Goal: Task Accomplishment & Management: Manage account settings

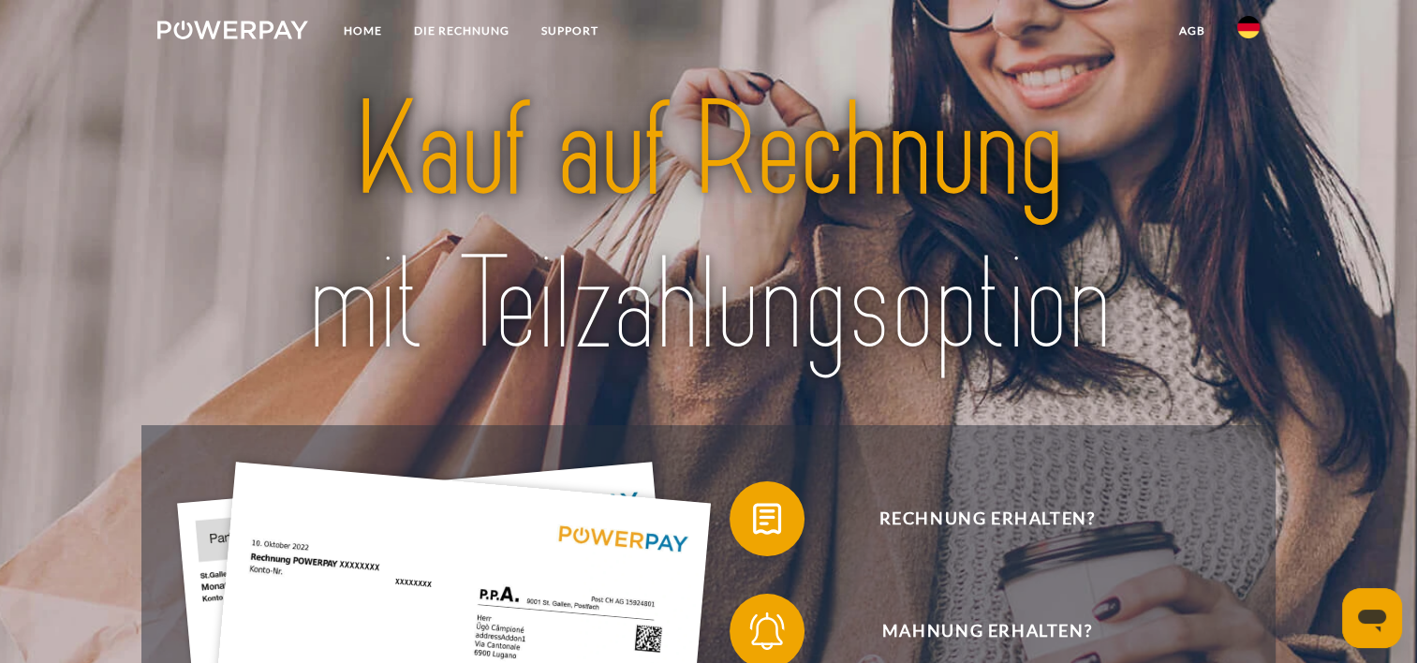
click at [1248, 30] on img at bounding box center [1248, 27] width 22 height 22
click at [1248, 183] on img at bounding box center [1248, 184] width 22 height 22
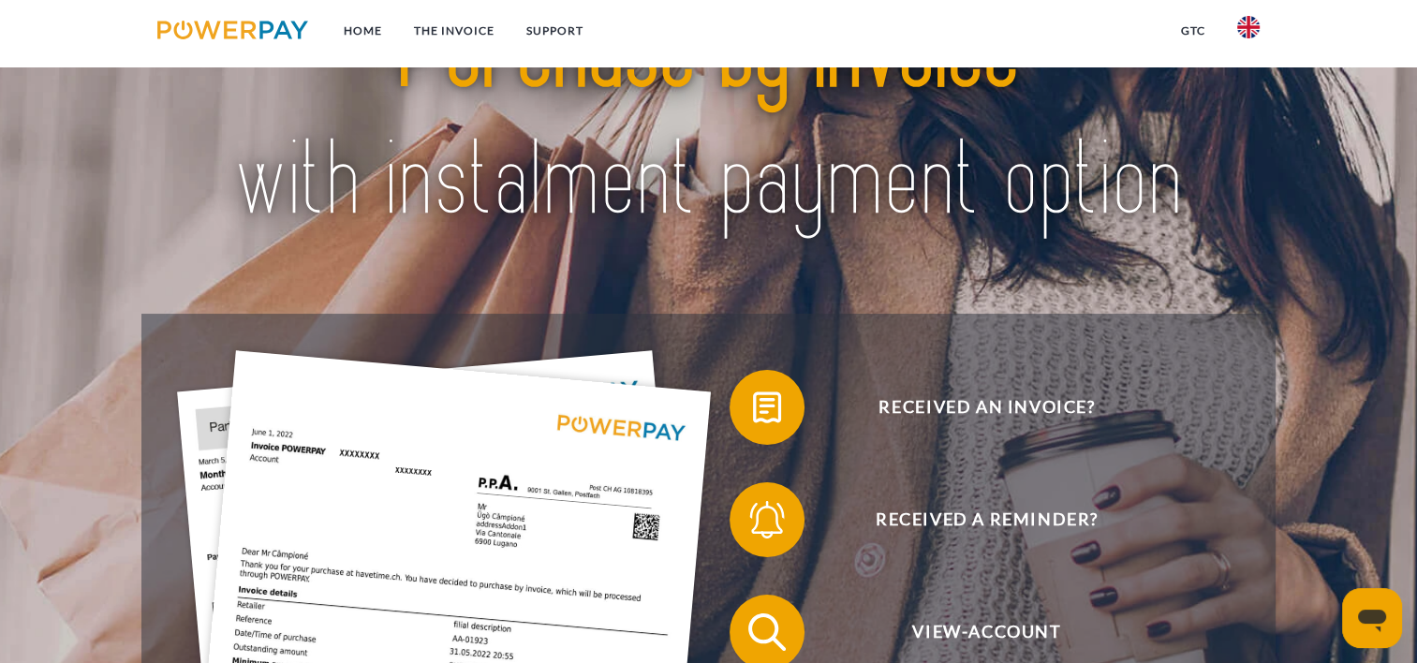
scroll to position [451, 0]
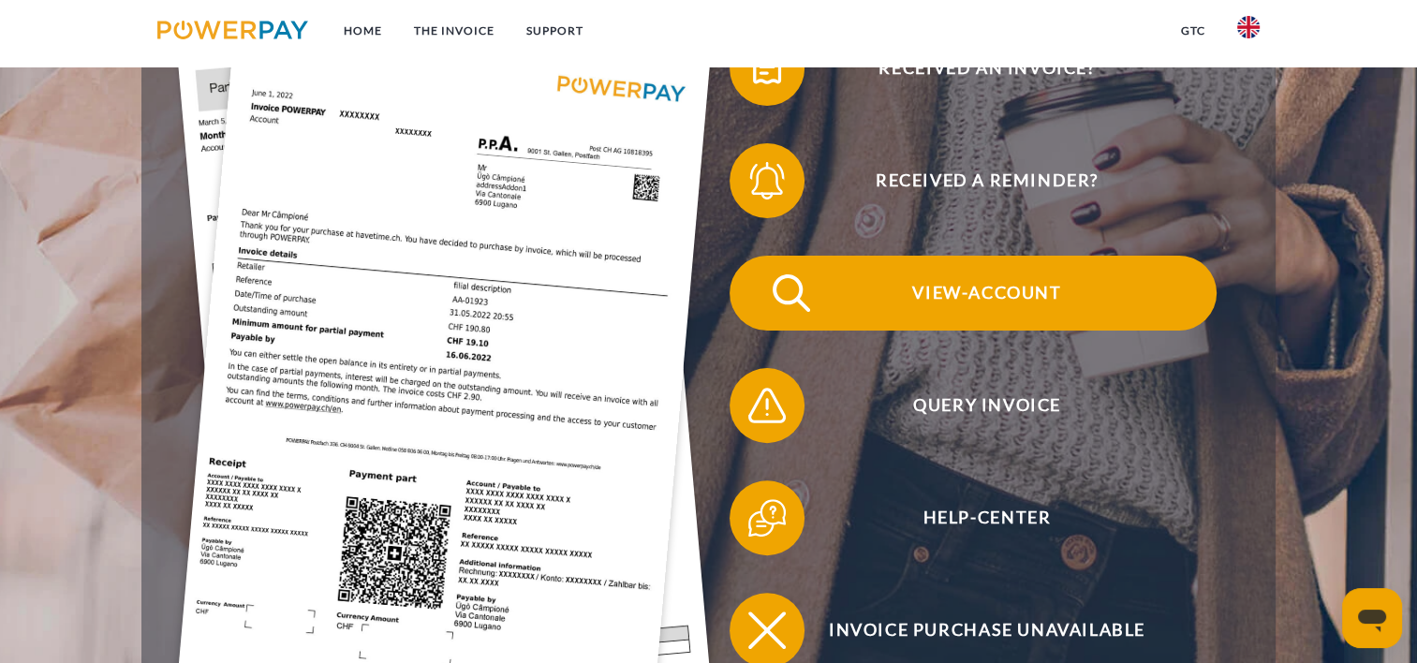
click at [970, 301] on span "View-Account" at bounding box center [987, 293] width 459 height 75
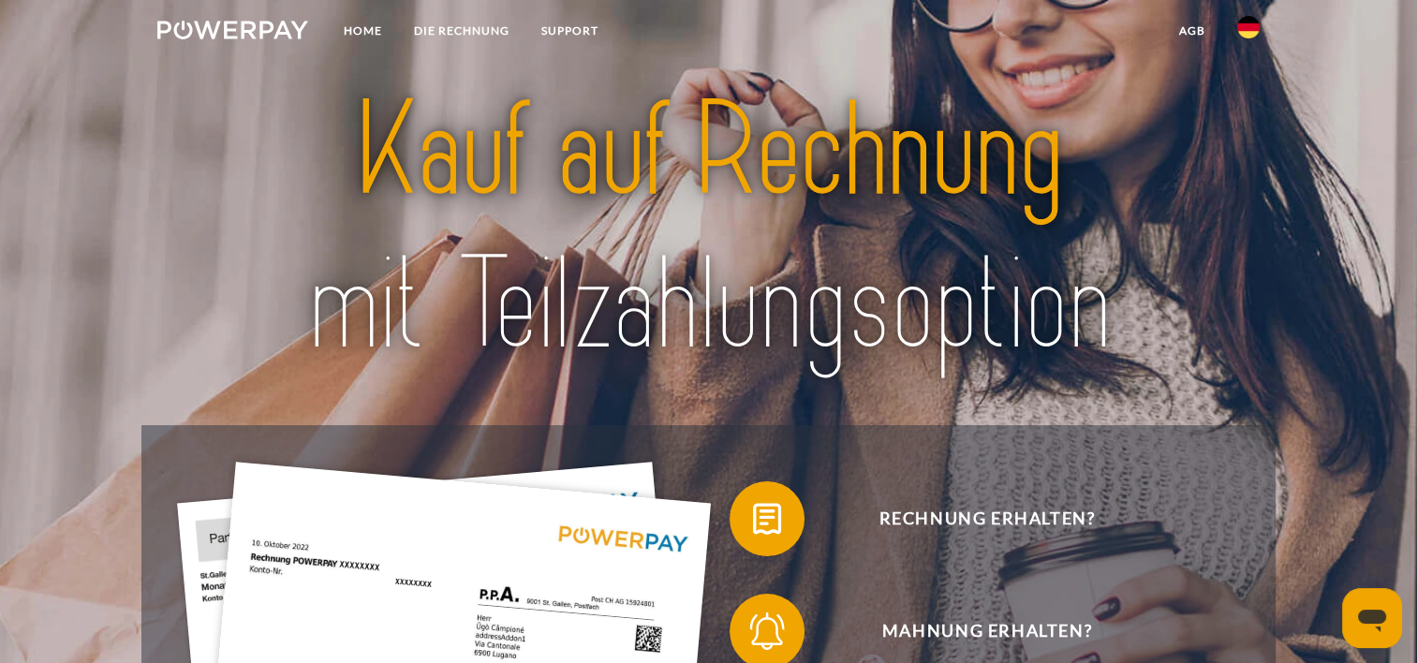
click at [1248, 22] on img at bounding box center [1248, 27] width 22 height 22
click at [1248, 173] on img at bounding box center [1248, 184] width 22 height 22
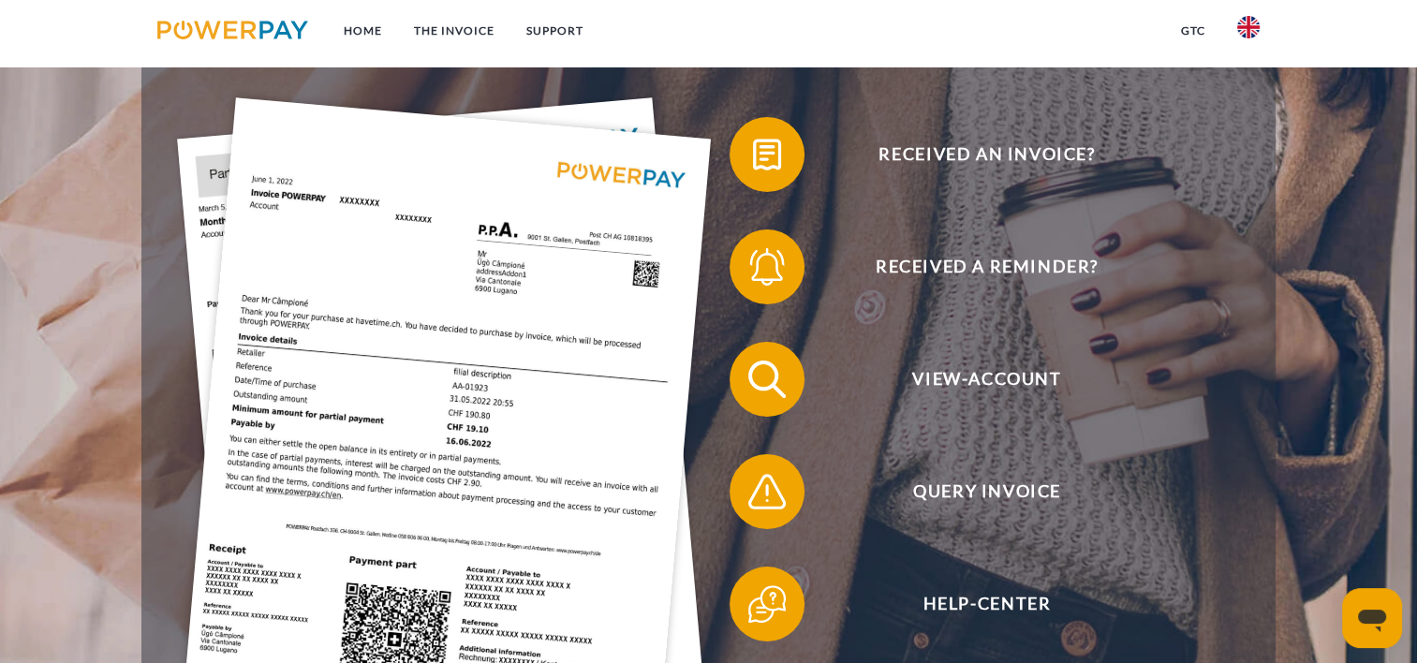
scroll to position [380, 0]
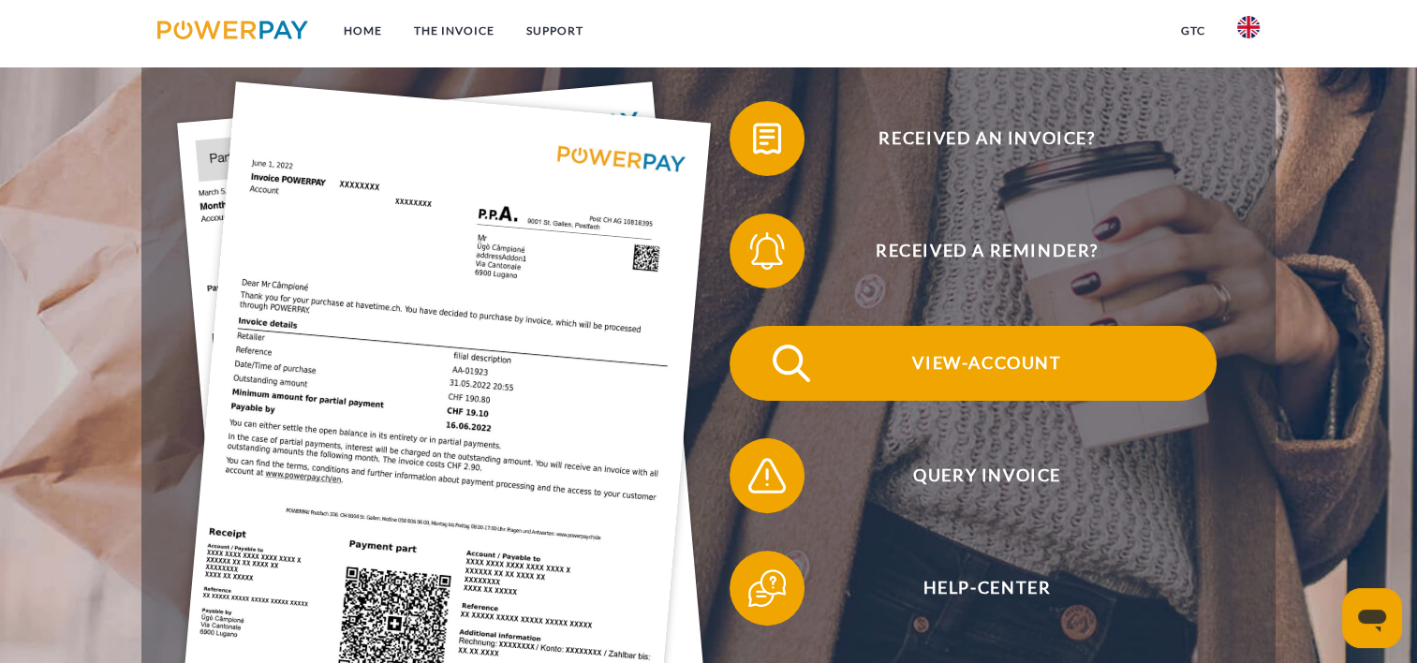
click at [1014, 362] on span "View-Account" at bounding box center [987, 363] width 459 height 75
